Goal: Task Accomplishment & Management: Manage account settings

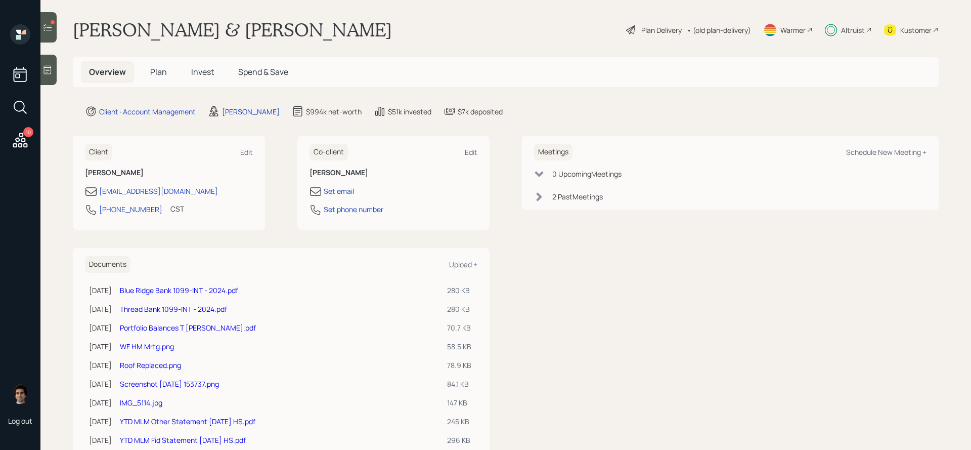
scroll to position [5, 0]
click at [155, 80] on h5 "Plan" at bounding box center [158, 73] width 33 height 22
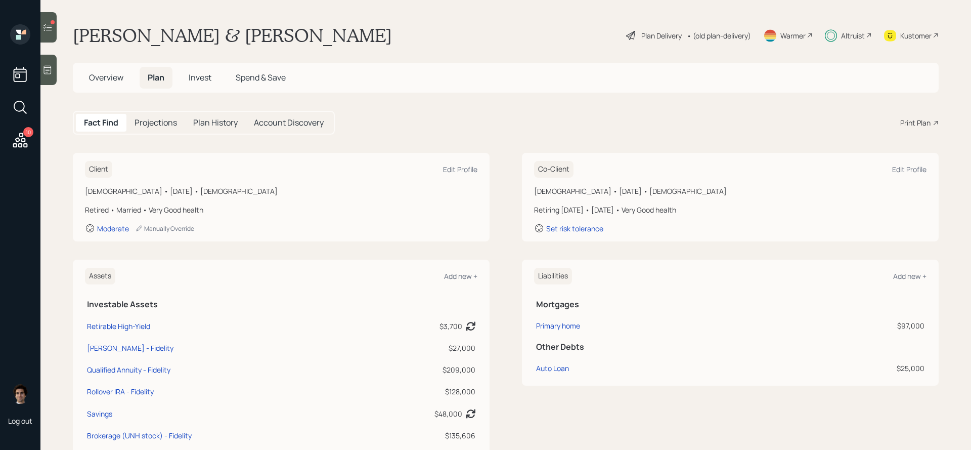
click at [46, 25] on icon at bounding box center [47, 27] width 10 height 10
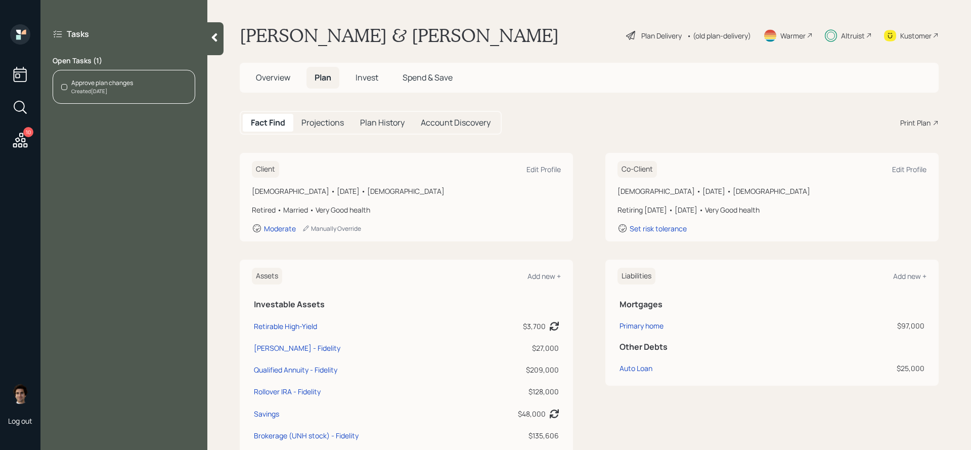
click at [104, 89] on div "Created Today" at bounding box center [102, 92] width 62 height 8
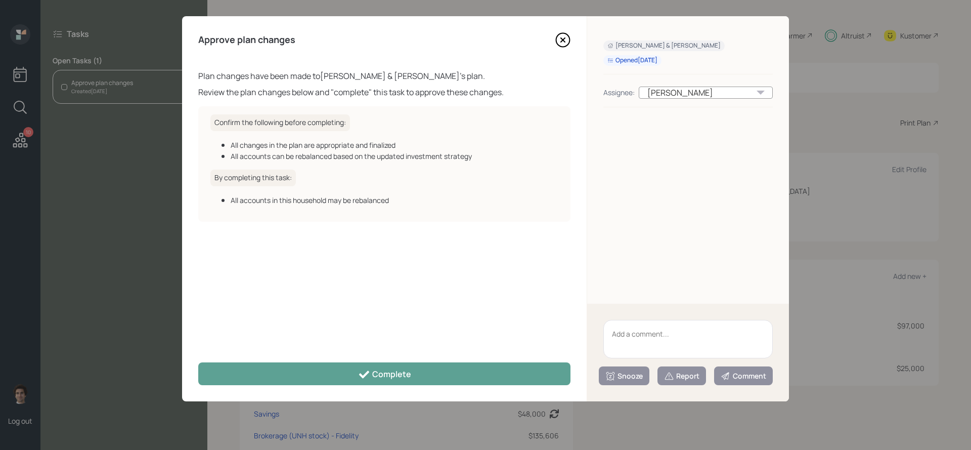
click at [623, 340] on textarea at bounding box center [688, 339] width 169 height 38
type textarea "Bday clean up!"
click at [670, 374] on icon at bounding box center [669, 376] width 10 height 10
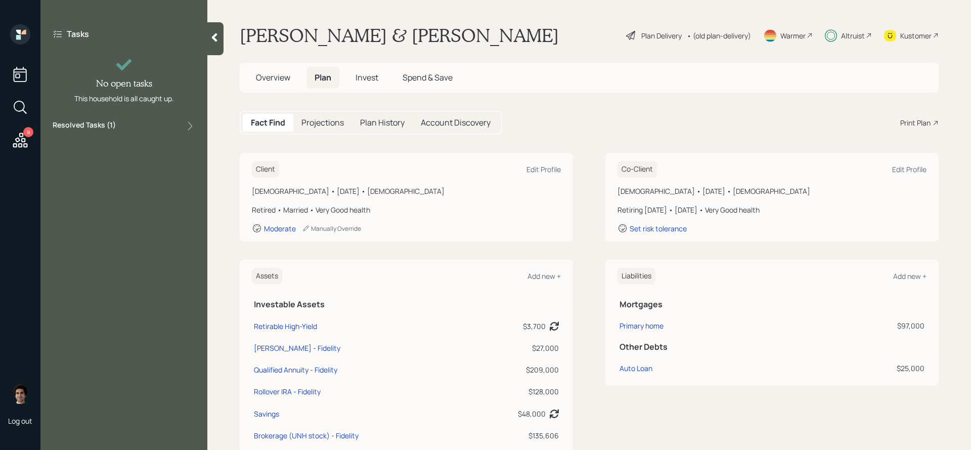
click at [23, 141] on icon at bounding box center [20, 140] width 15 height 15
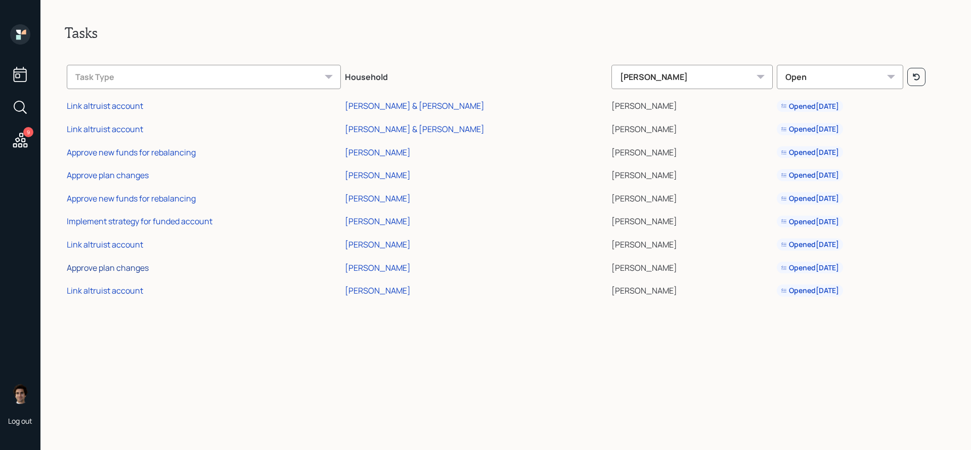
click at [98, 268] on div "Approve plan changes" at bounding box center [108, 267] width 82 height 11
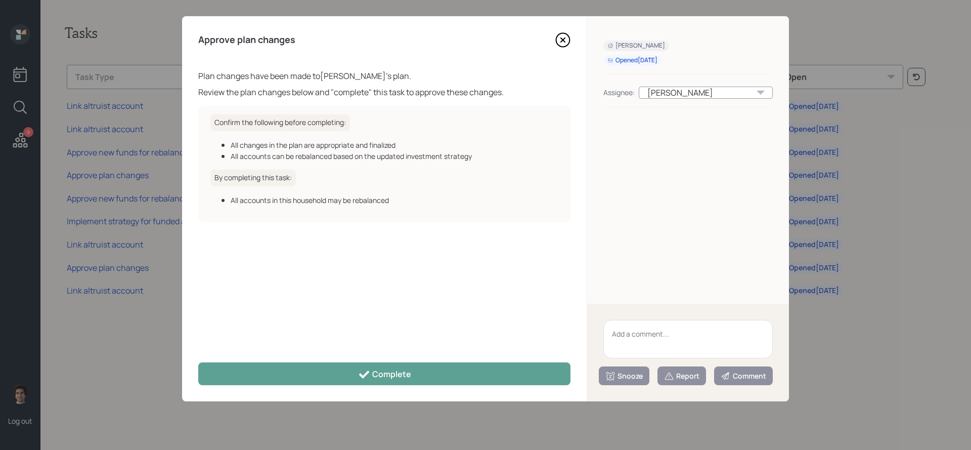
click at [660, 340] on textarea at bounding box center [688, 339] width 169 height 38
type textarea "Bday clean up!"
click at [679, 371] on div "Report" at bounding box center [681, 376] width 35 height 10
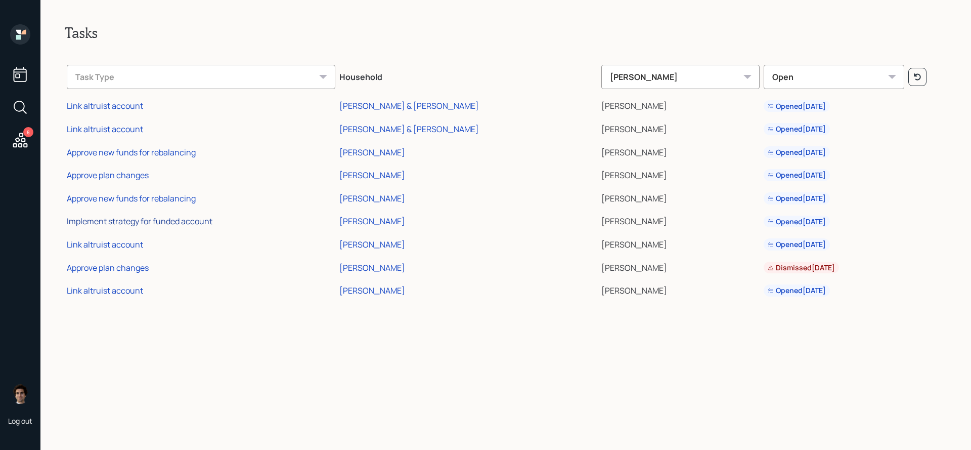
click at [206, 219] on div "Implement strategy for funded account" at bounding box center [140, 221] width 146 height 11
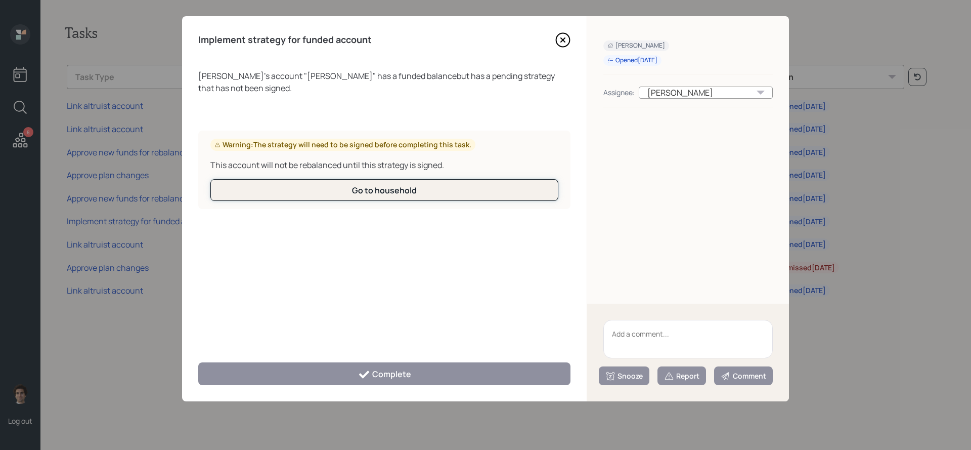
click at [396, 196] on button "Go to household" at bounding box center [384, 190] width 348 height 22
